Goal: Information Seeking & Learning: Learn about a topic

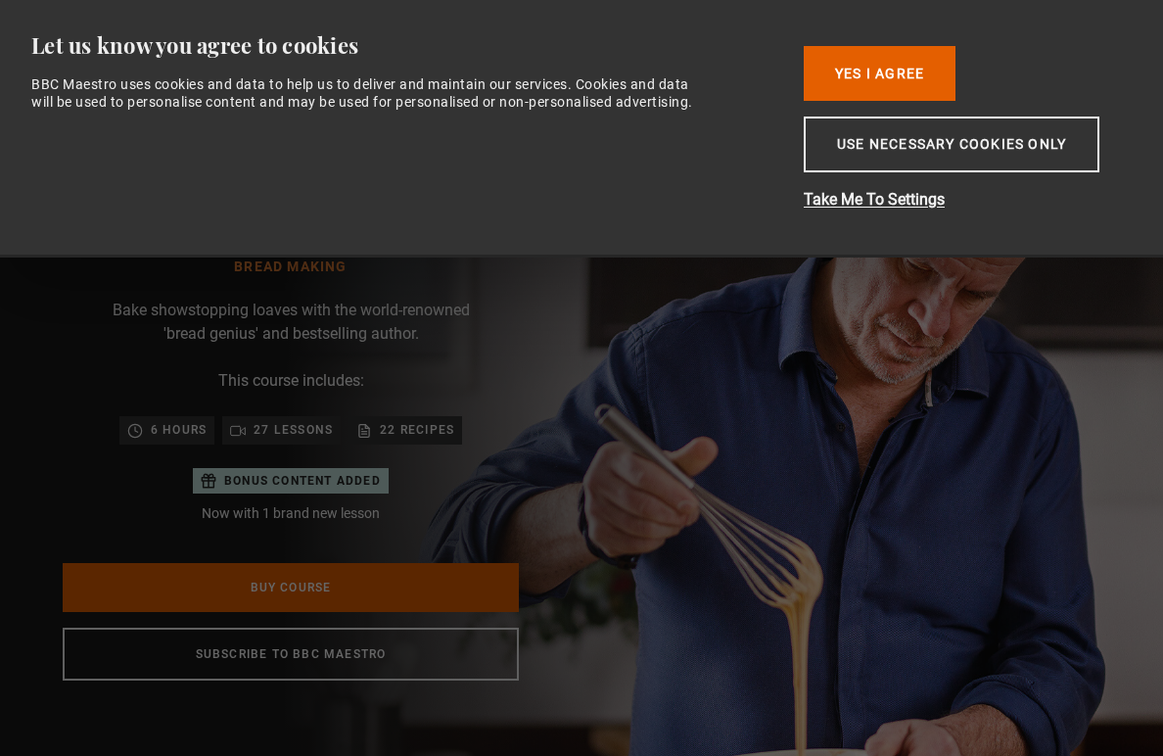
click at [432, 439] on p "22 recipes" at bounding box center [417, 430] width 74 height 20
click at [919, 71] on button "Yes I Agree" at bounding box center [879, 73] width 152 height 55
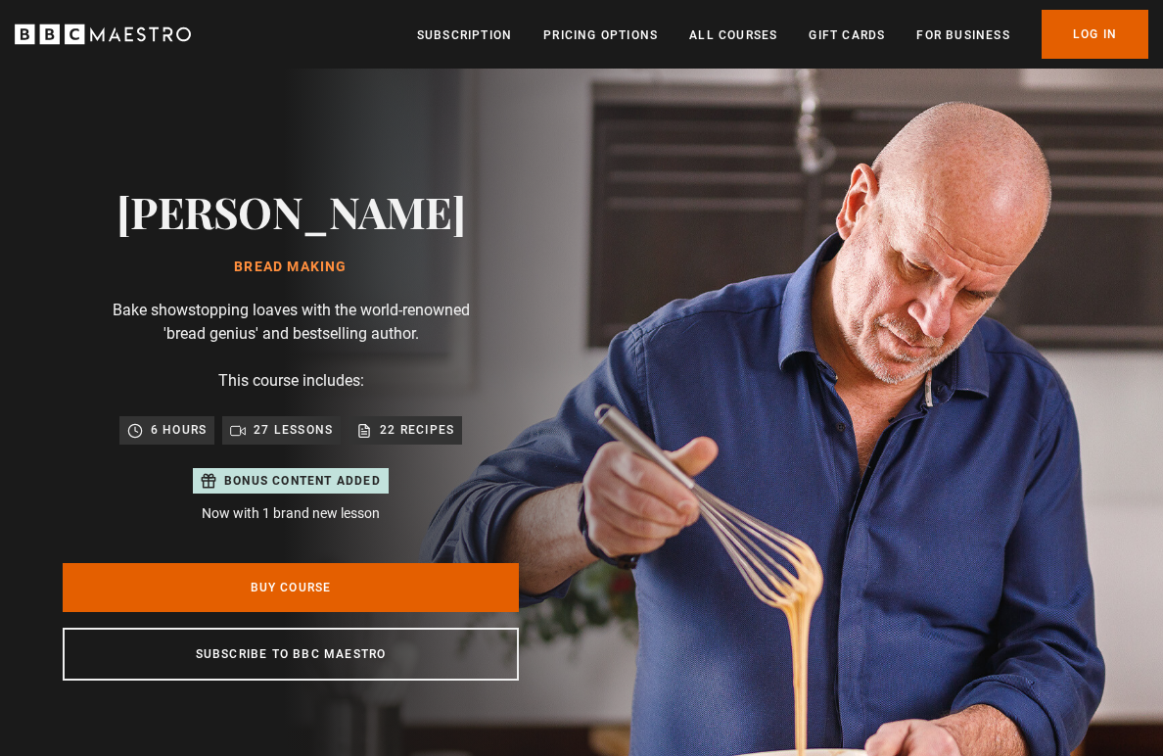
click at [433, 439] on p "22 recipes" at bounding box center [417, 430] width 74 height 20
click at [412, 439] on p "22 recipes" at bounding box center [417, 430] width 74 height 20
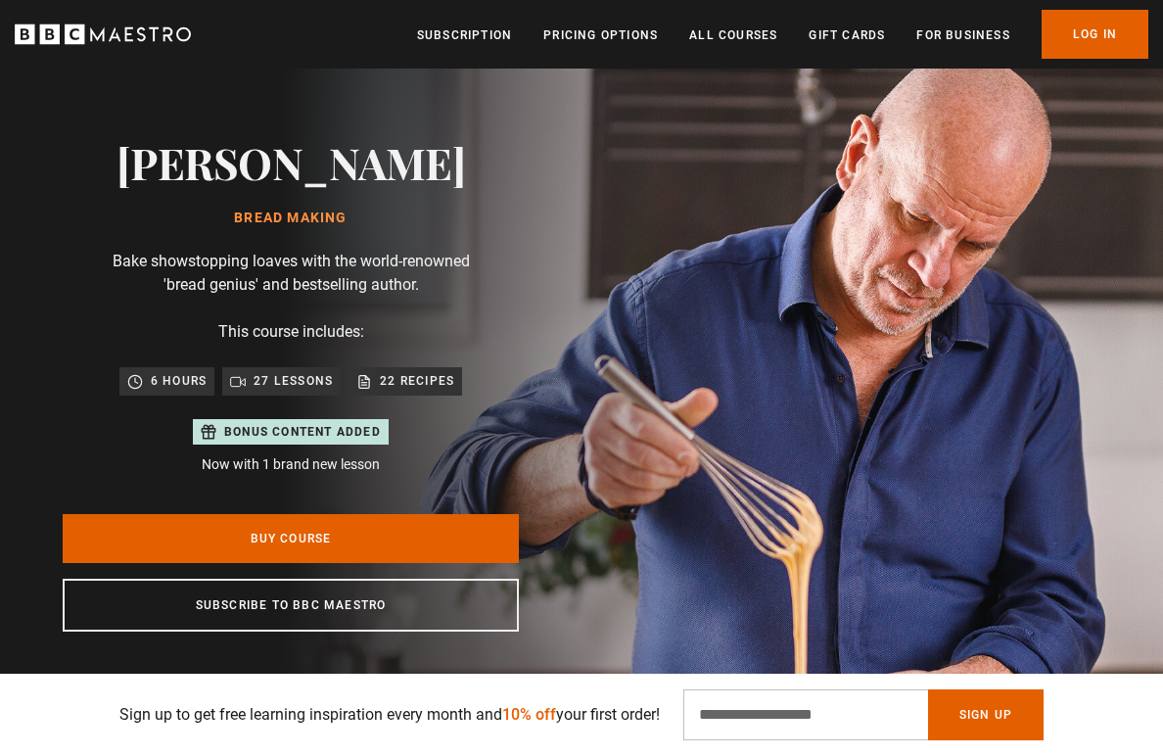
scroll to position [54, 0]
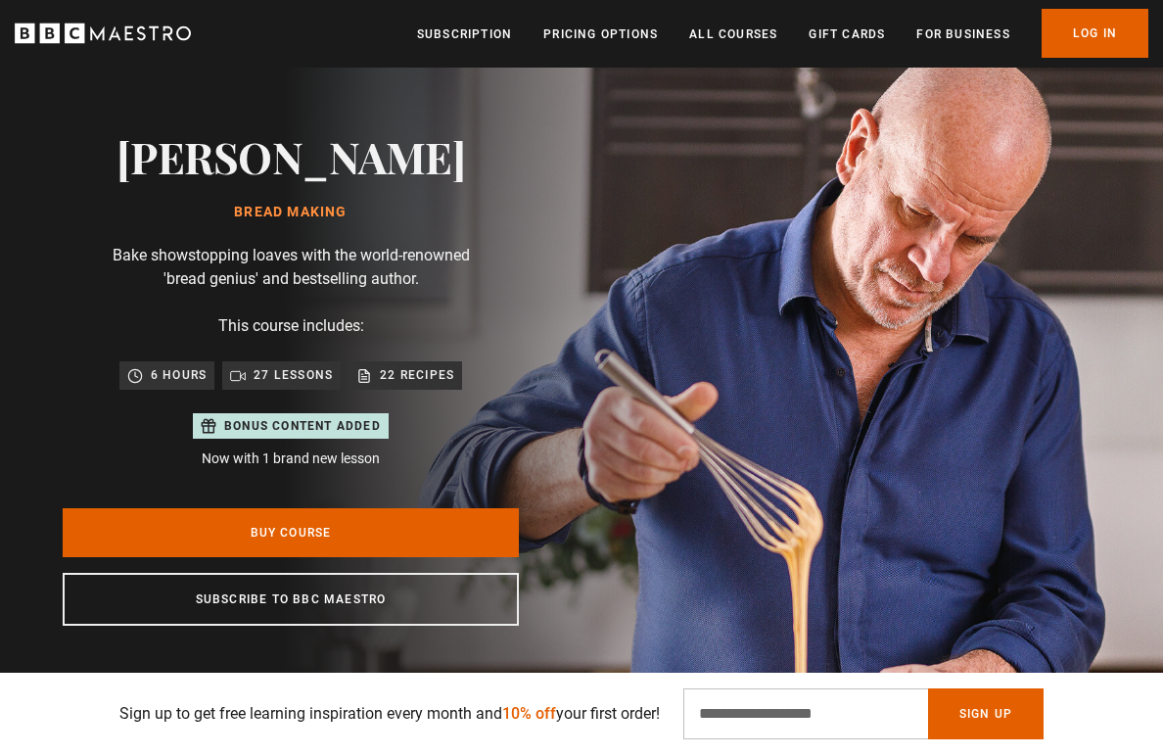
click at [353, 435] on p "Bonus content added" at bounding box center [302, 427] width 157 height 18
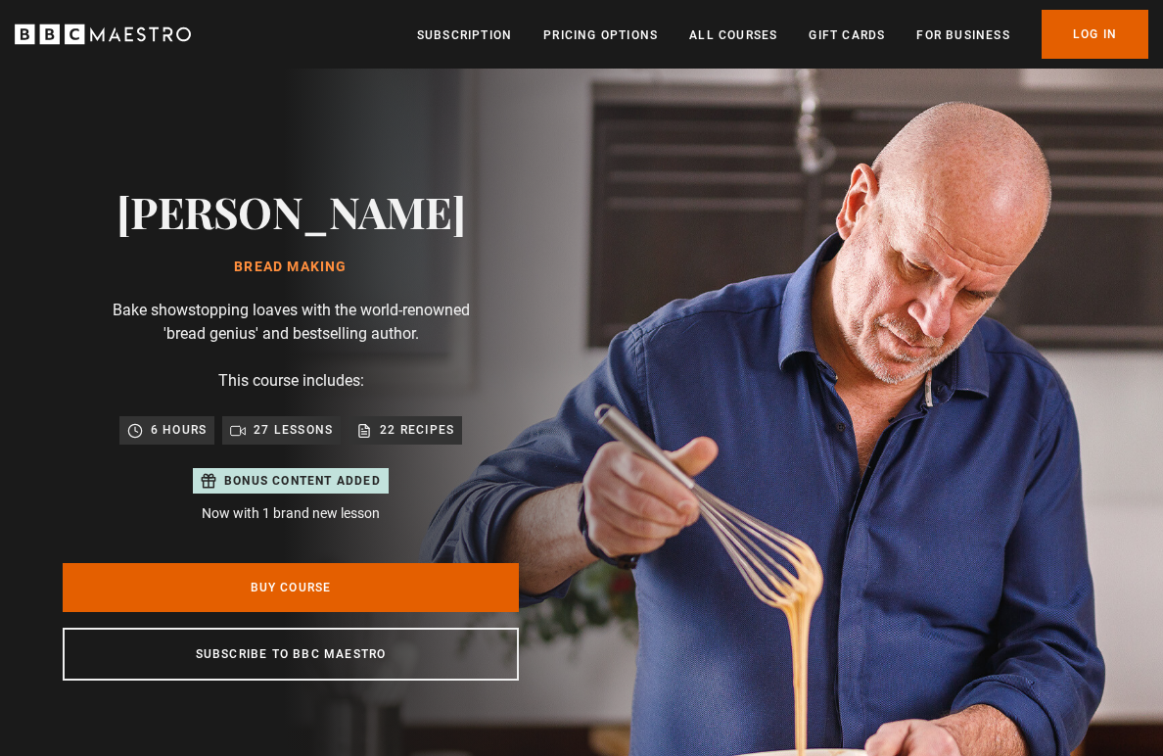
scroll to position [0, 1567]
copy h2 "[PERSON_NAME]"
